Goal: Answer question/provide support: Share knowledge or assist other users

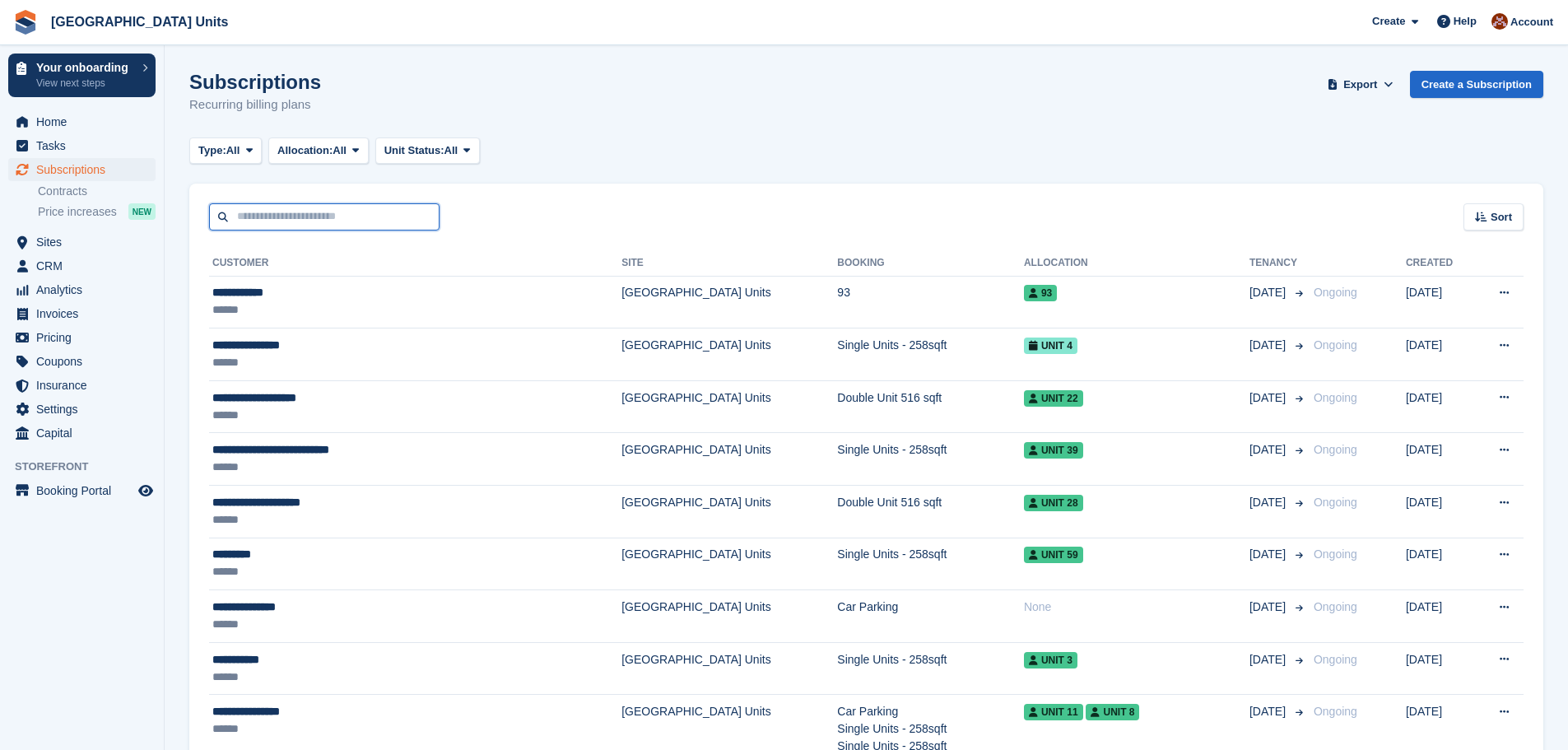
click at [212, 217] on input "text" at bounding box center [323, 217] width 230 height 28
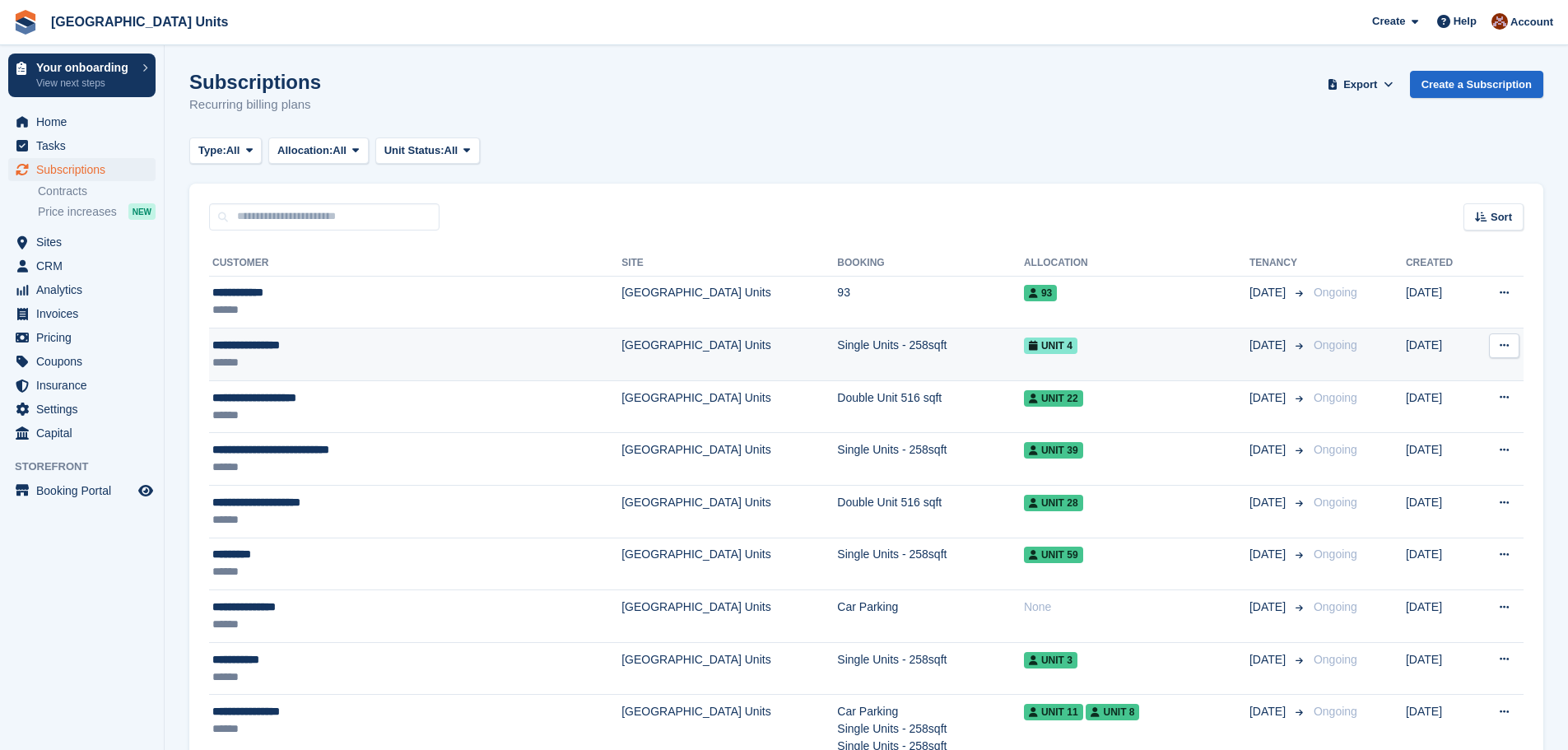
click at [236, 360] on div "******" at bounding box center [354, 362] width 282 height 17
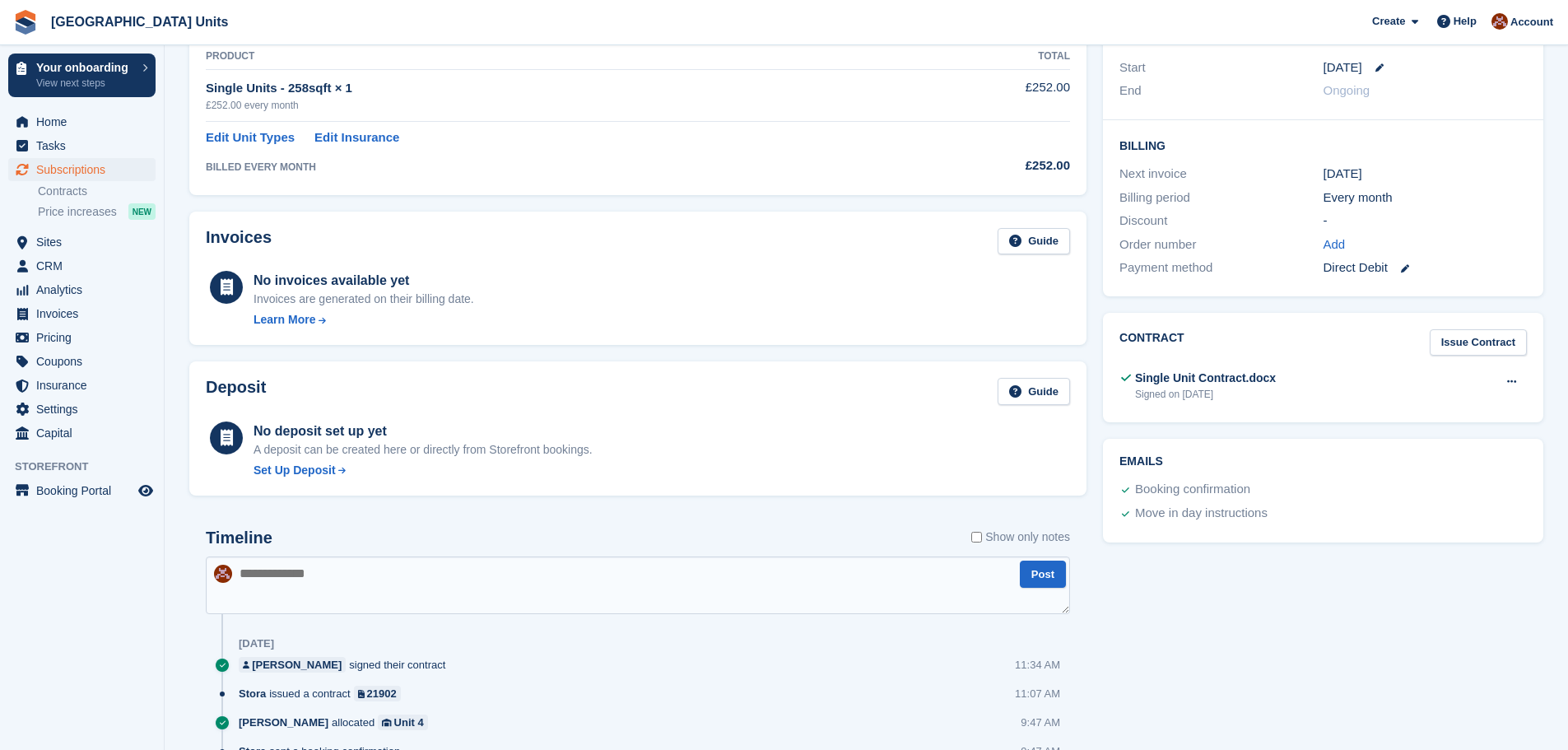
scroll to position [329, 0]
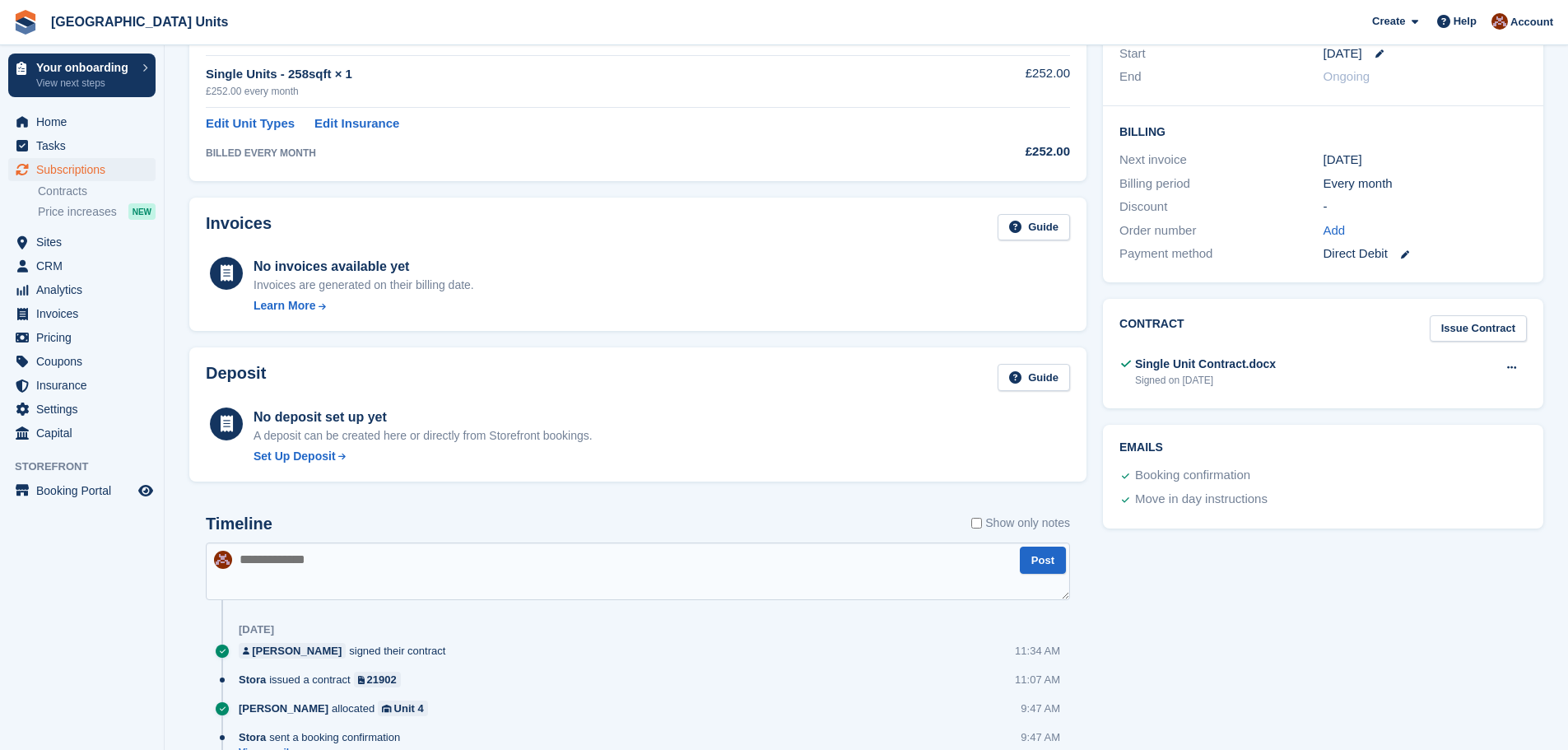
click at [384, 417] on div "No deposit set up yet" at bounding box center [423, 418] width 339 height 20
click at [288, 460] on div "Set Up Deposit" at bounding box center [295, 457] width 82 height 17
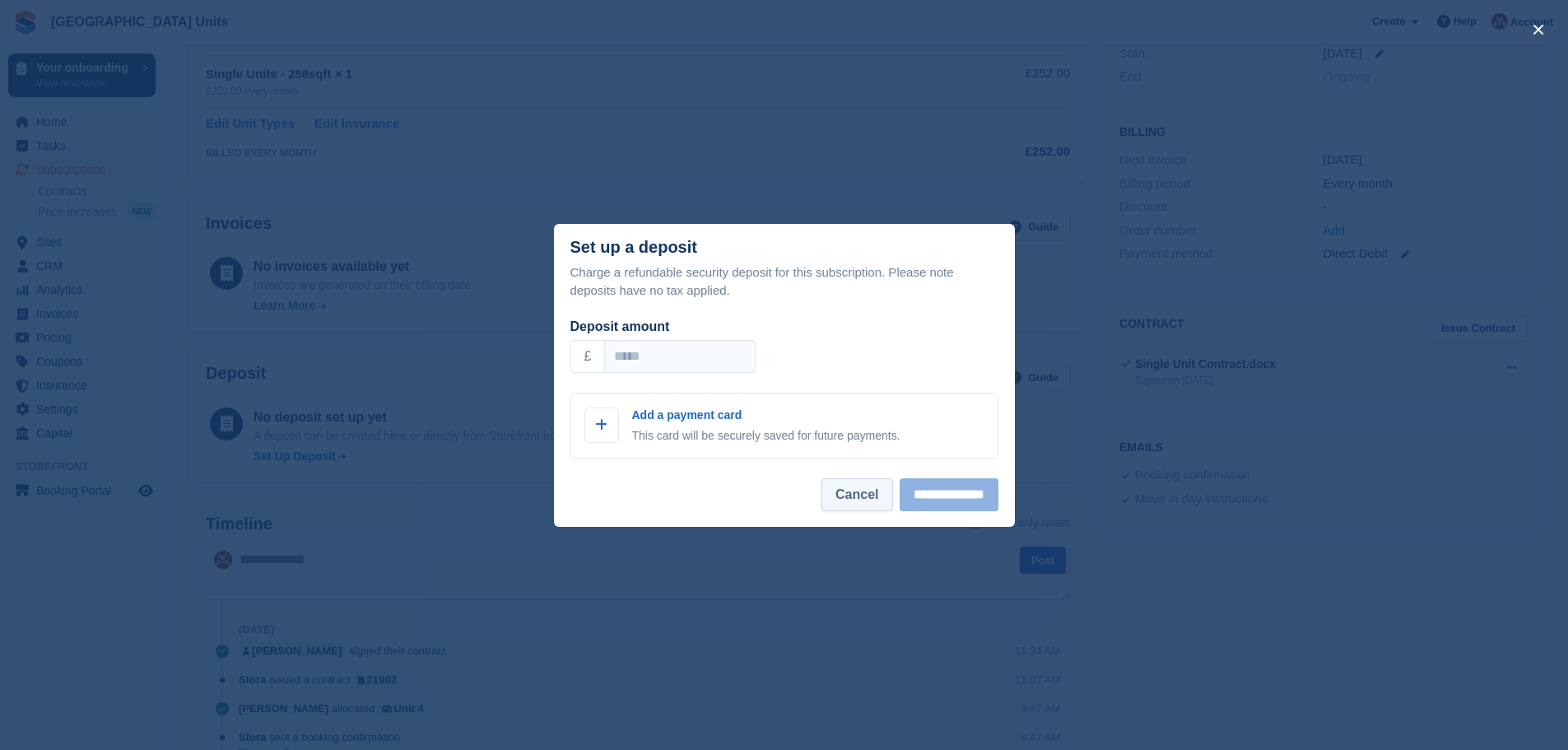
click at [821, 490] on button "Cancel" at bounding box center [856, 495] width 71 height 33
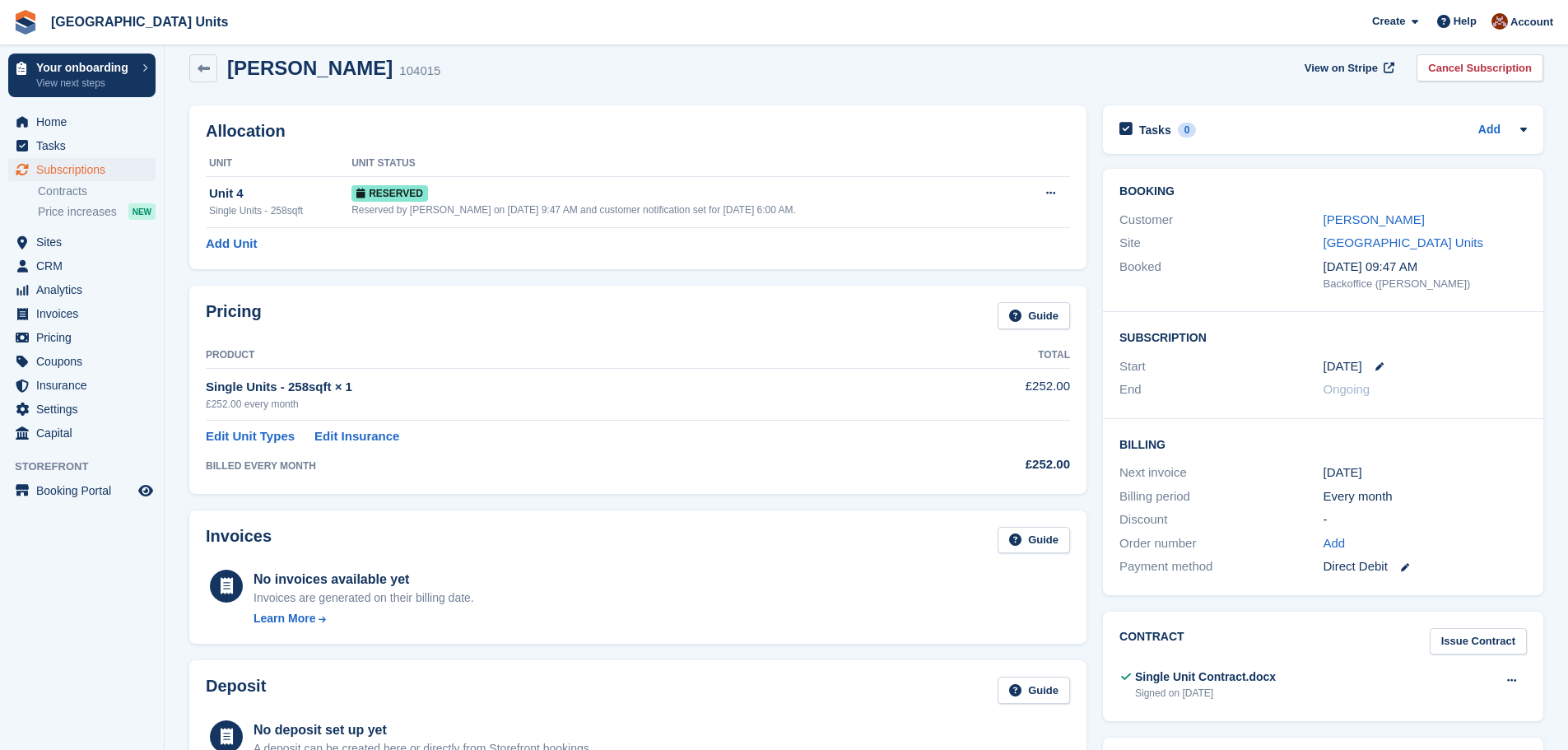
scroll to position [0, 0]
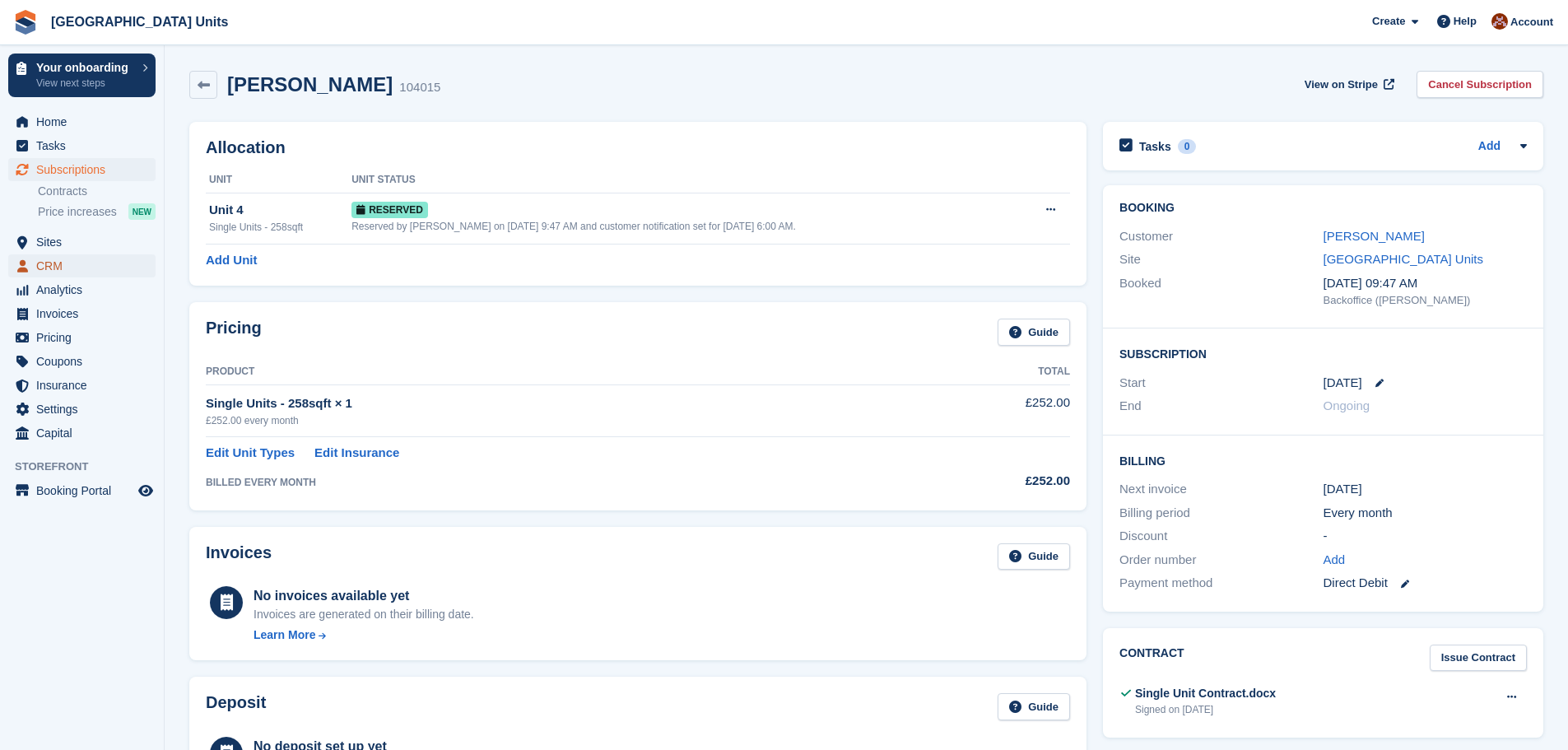
click at [50, 261] on span "CRM" at bounding box center [86, 266] width 99 height 23
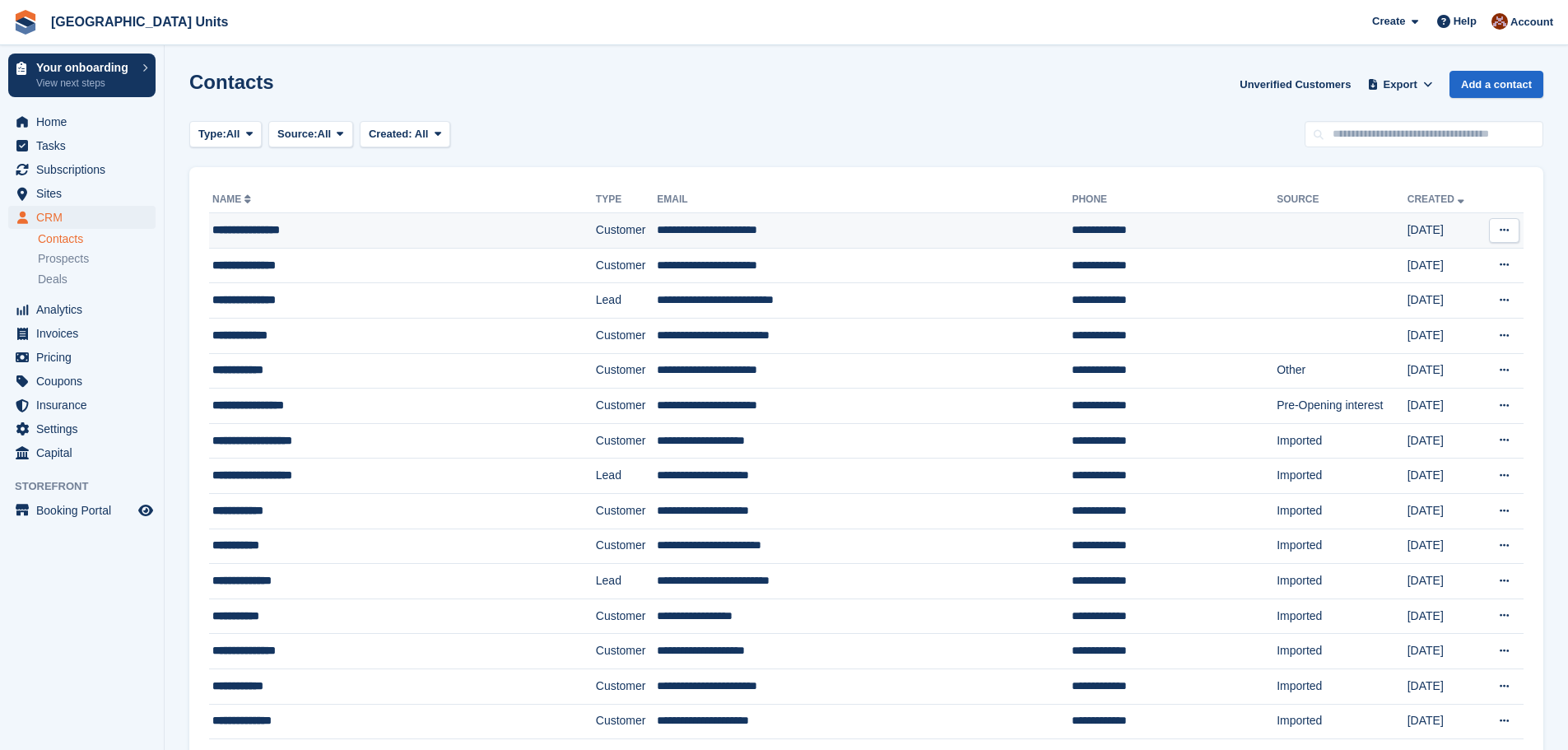
click at [274, 233] on div "**********" at bounding box center [368, 230] width 312 height 17
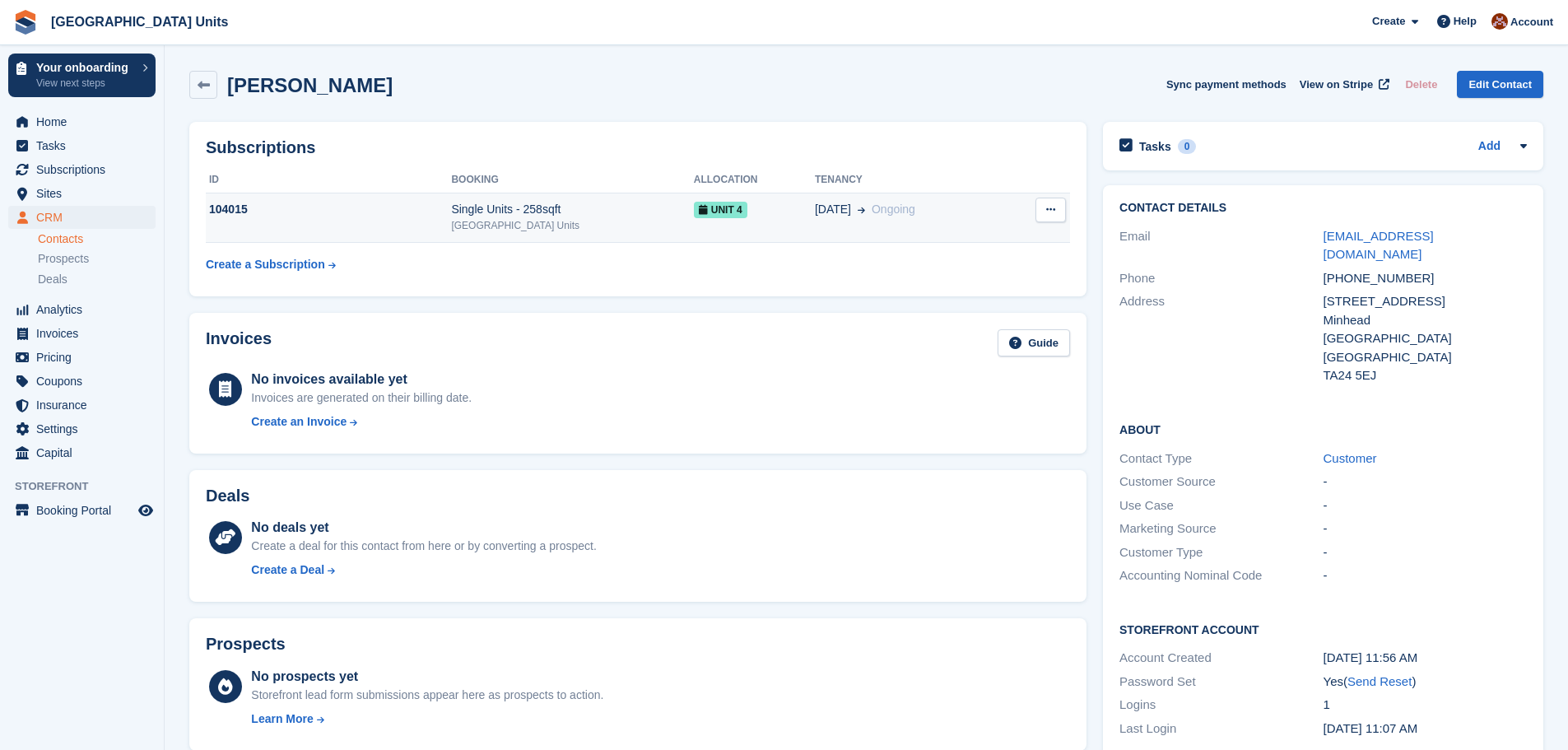
click at [882, 212] on span "Ongoing" at bounding box center [894, 209] width 44 height 13
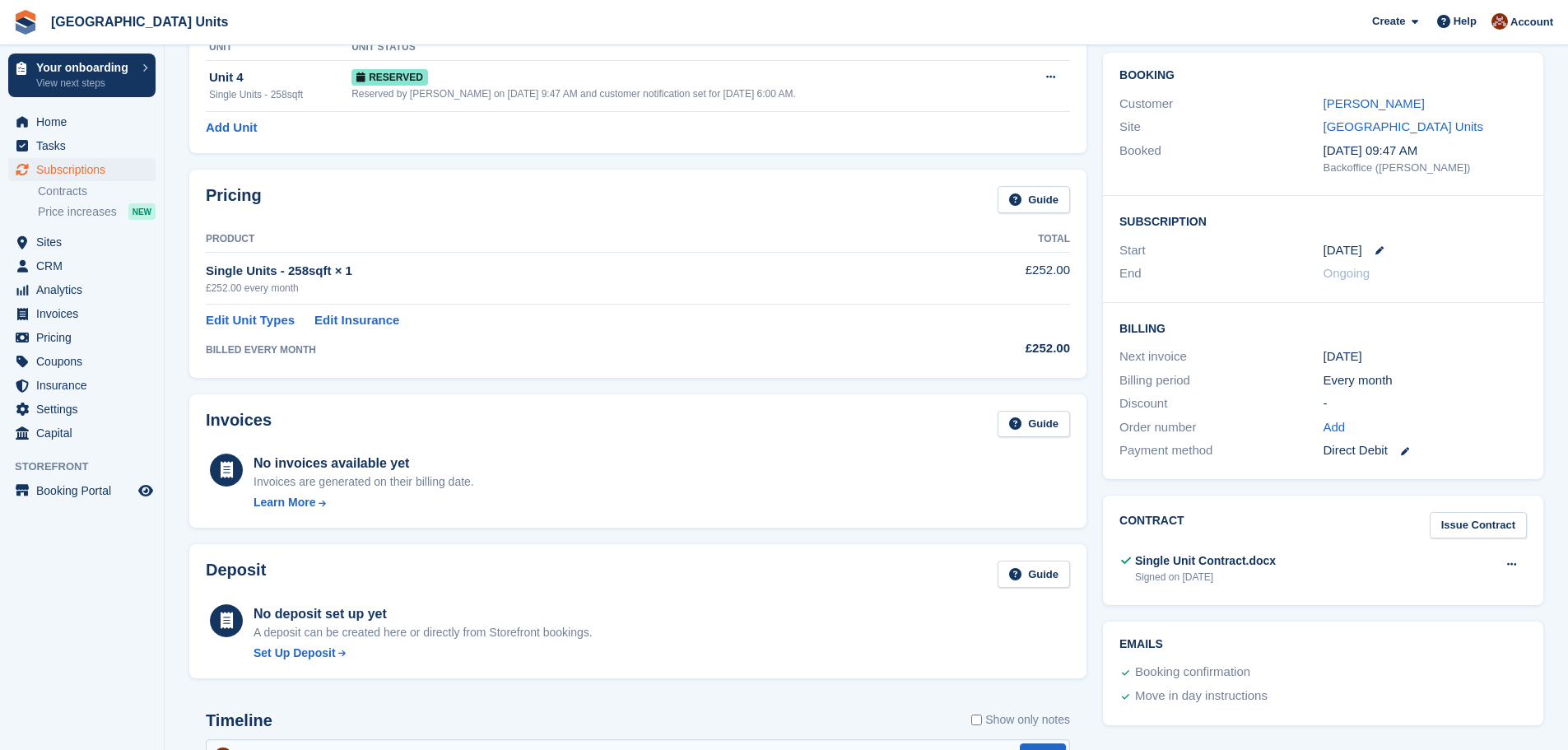
scroll to position [165, 0]
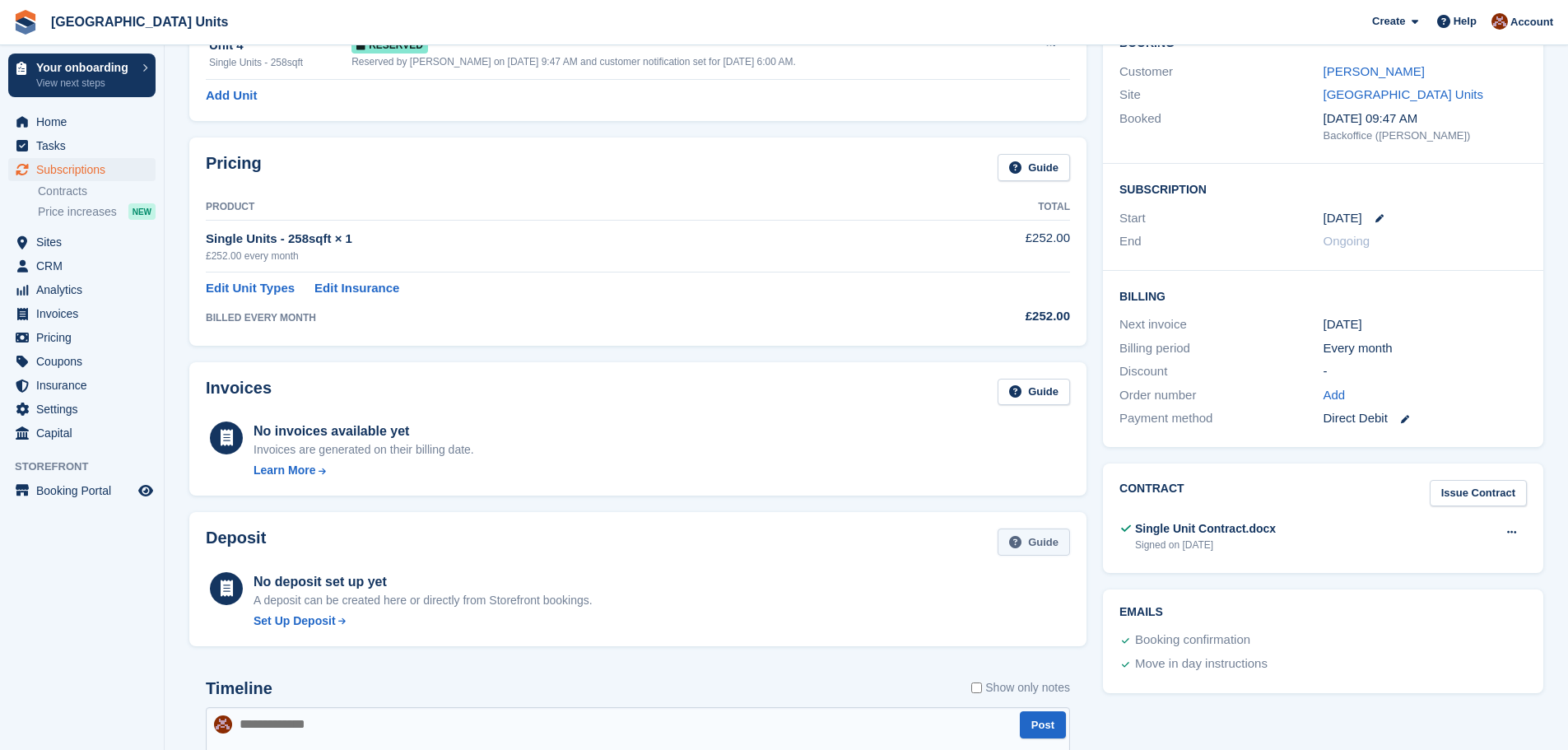
click at [1019, 533] on link "Guide" at bounding box center [1034, 543] width 72 height 28
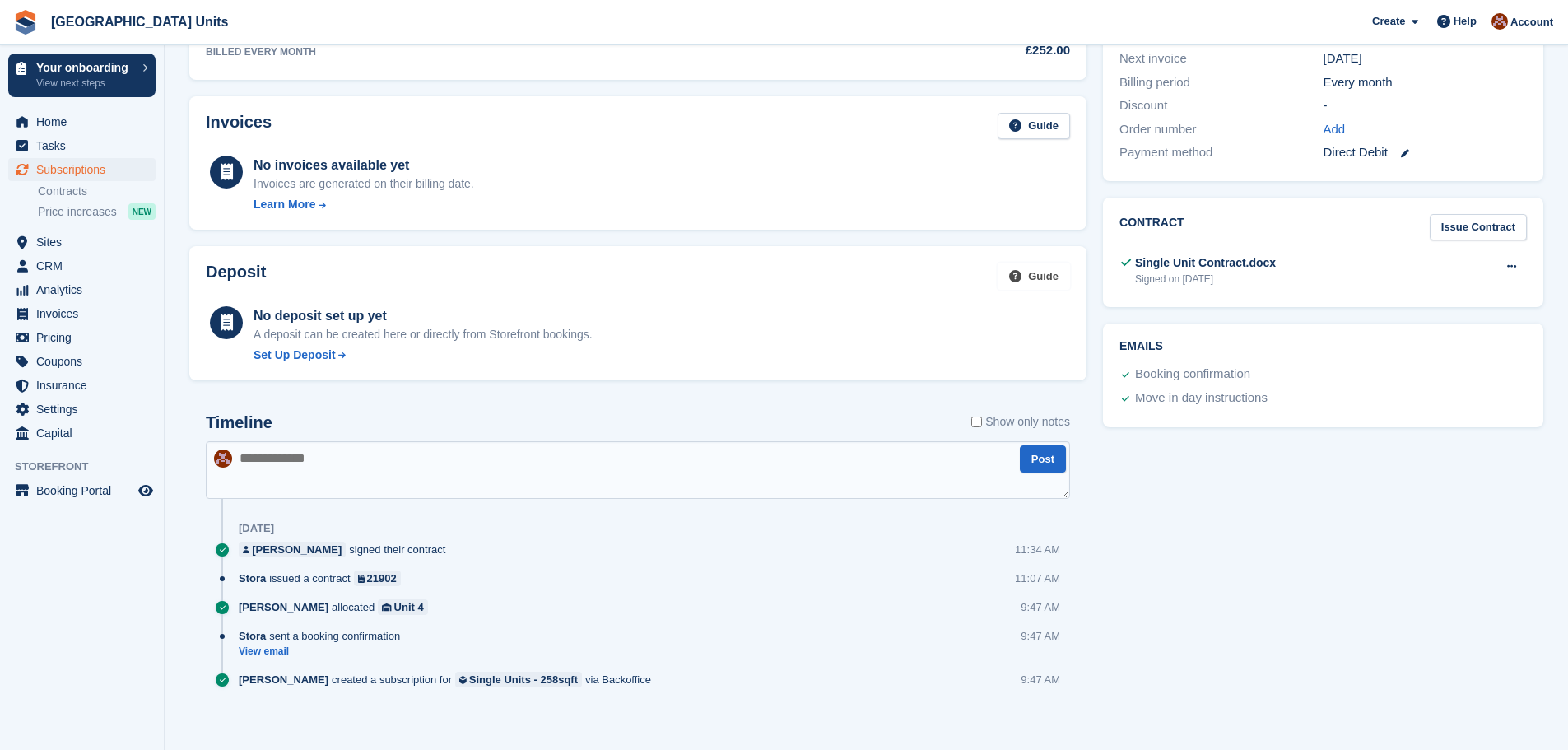
scroll to position [439, 0]
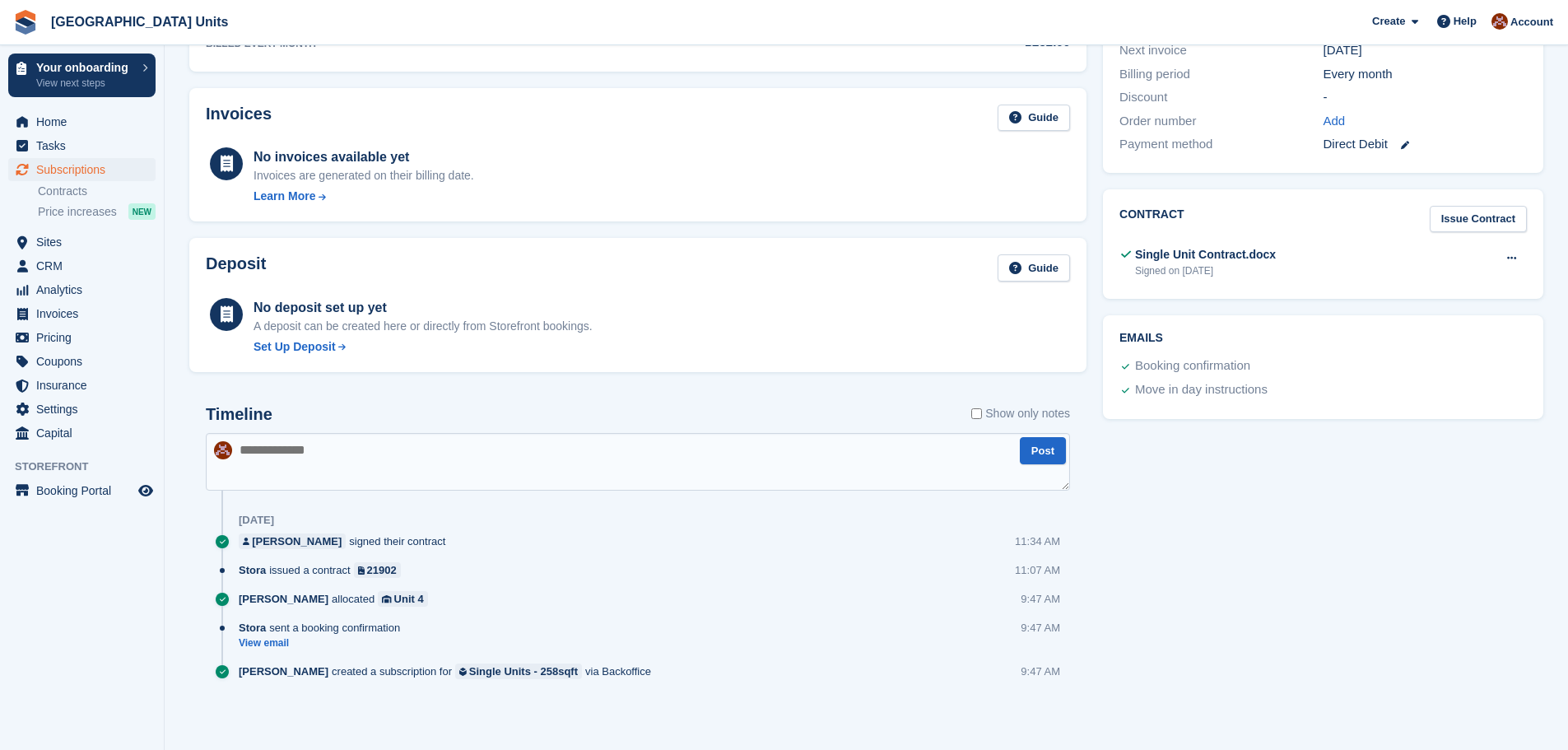
click at [273, 451] on textarea at bounding box center [638, 461] width 864 height 58
type textarea "**********"
click at [1036, 449] on button "Post" at bounding box center [1043, 451] width 46 height 28
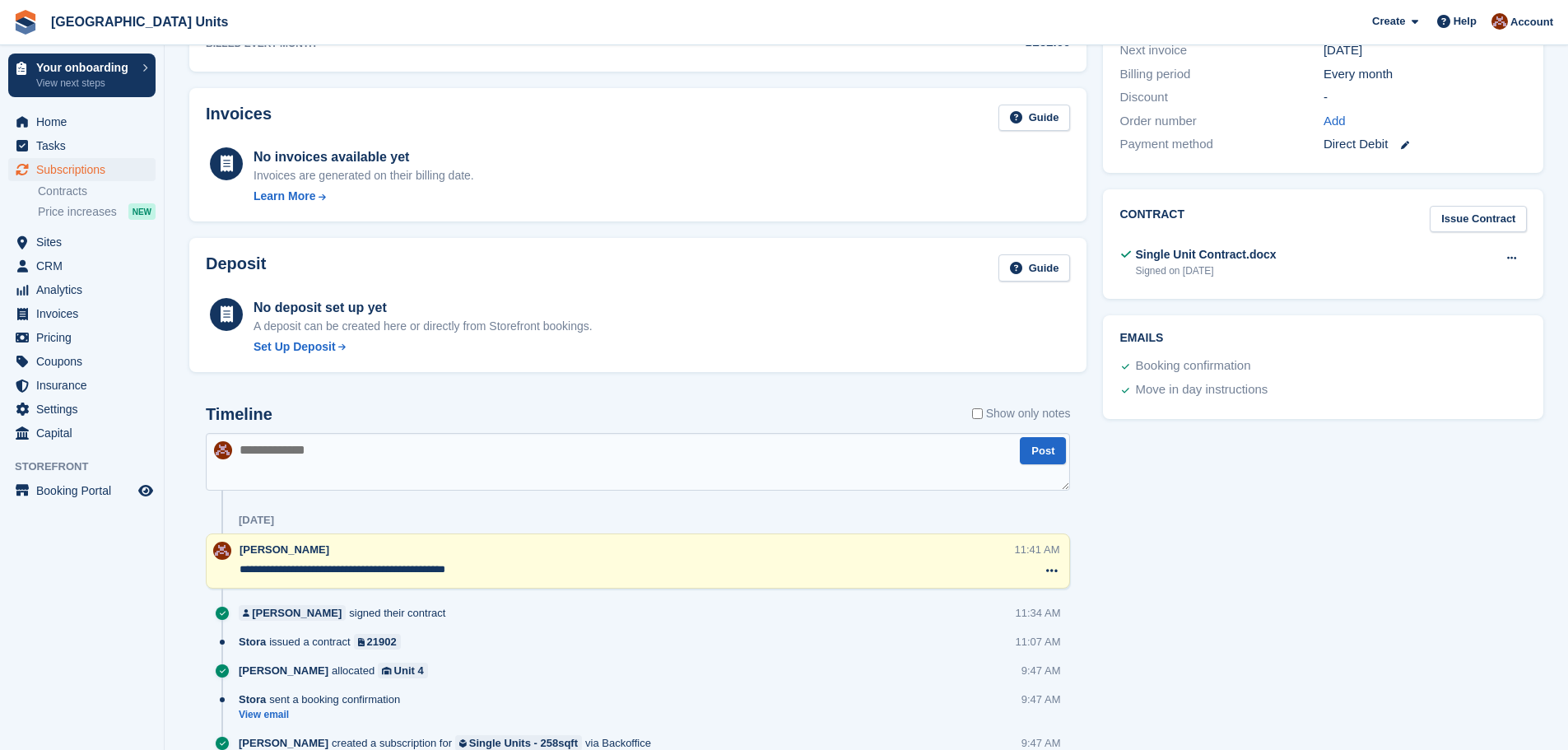
scroll to position [109, 0]
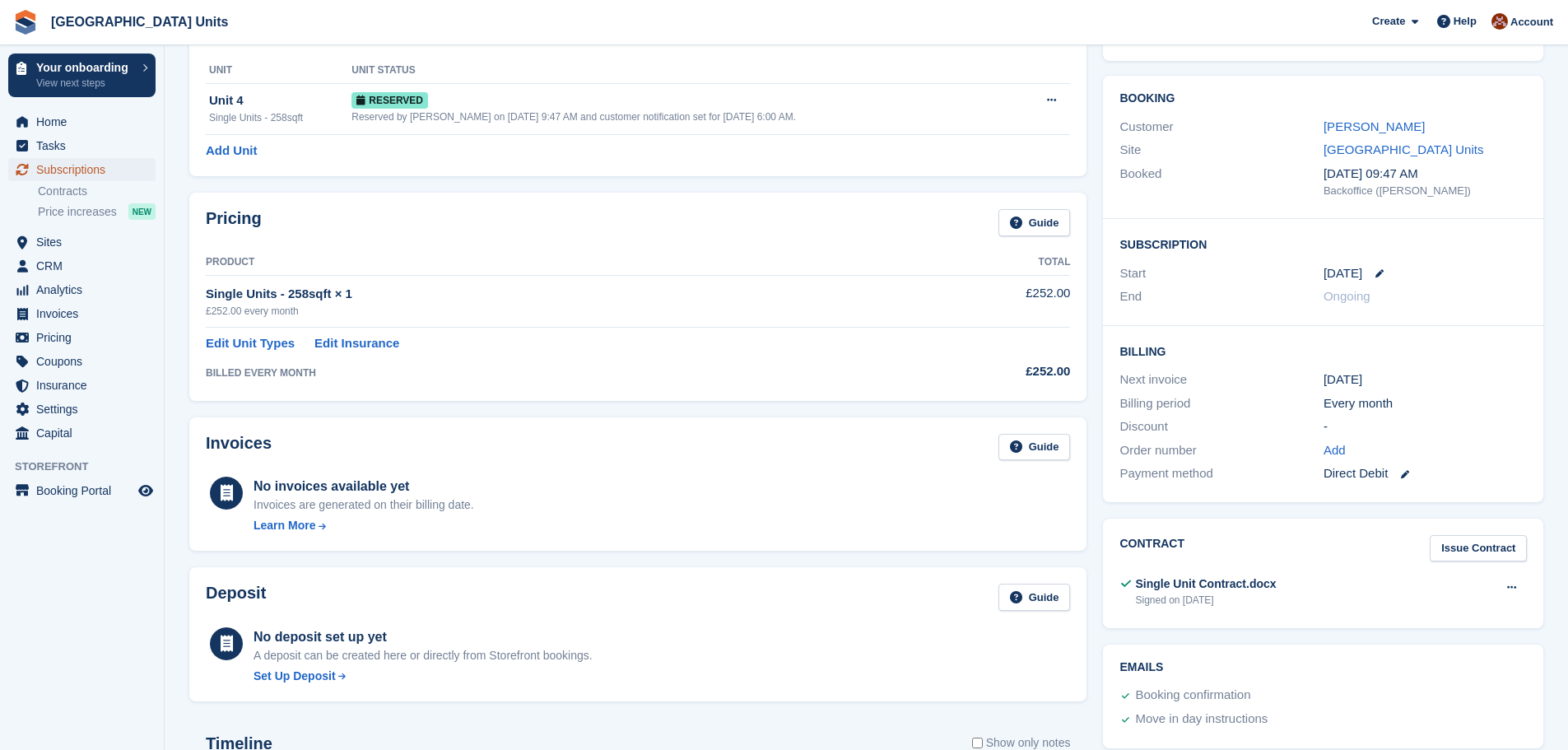
click at [91, 163] on span "Subscriptions" at bounding box center [86, 169] width 99 height 23
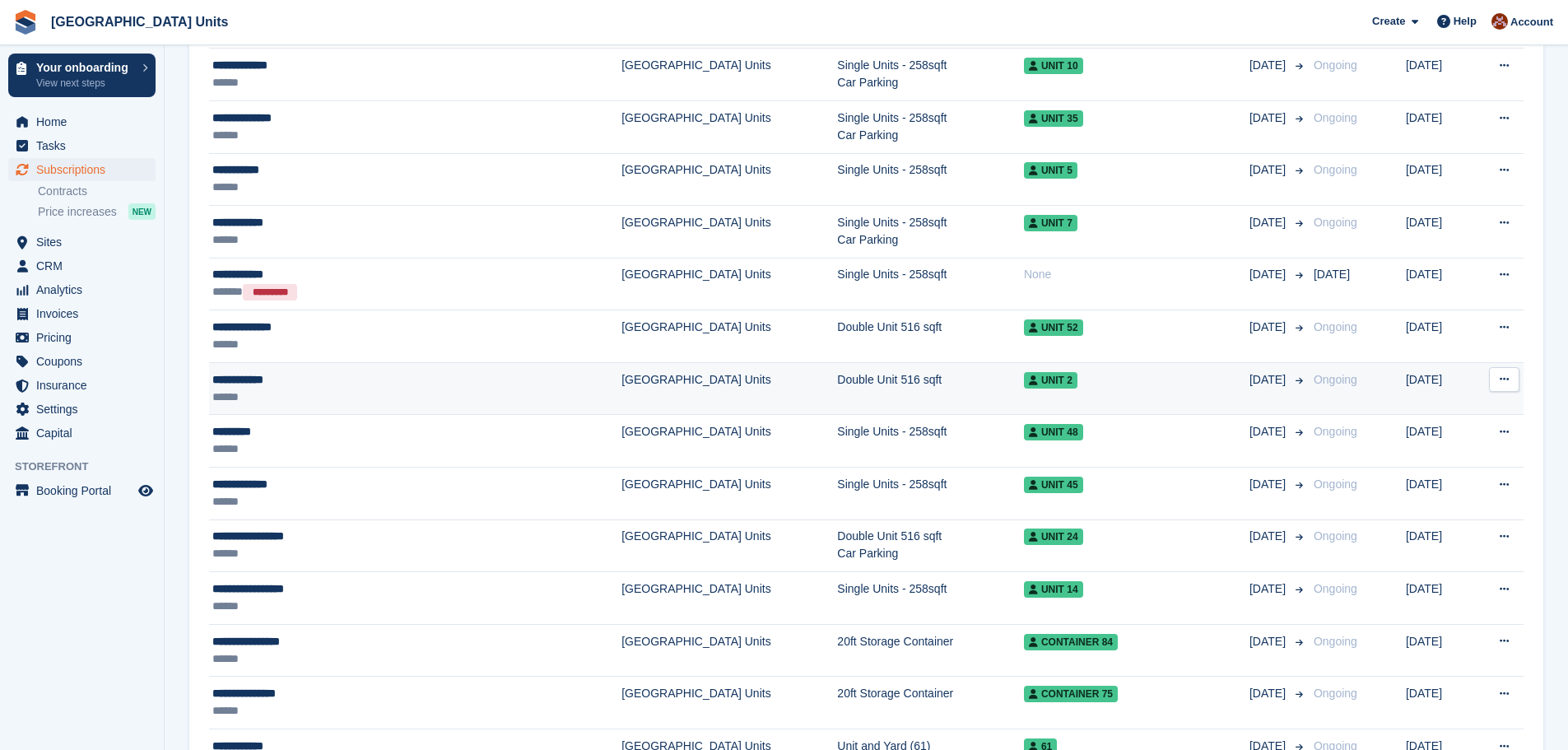
scroll to position [1729, 0]
